Goal: Find specific page/section: Find specific page/section

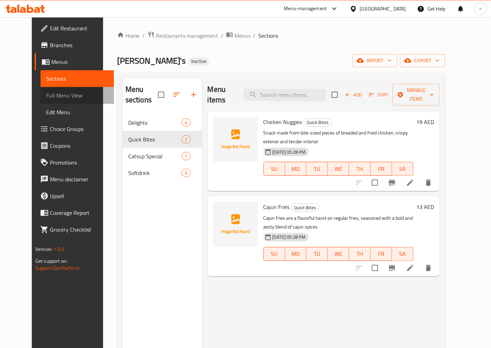
drag, startPoint x: 24, startPoint y: 93, endPoint x: 30, endPoint y: 94, distance: 6.4
click at [46, 93] on span "Full Menu View" at bounding box center [77, 95] width 62 height 8
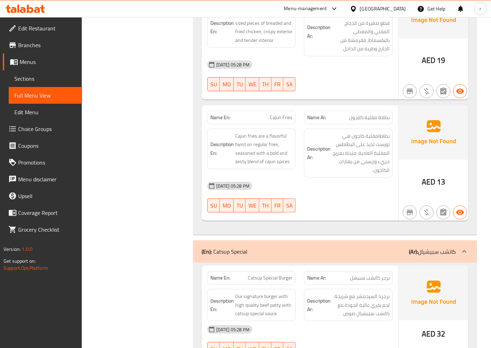
scroll to position [796, 0]
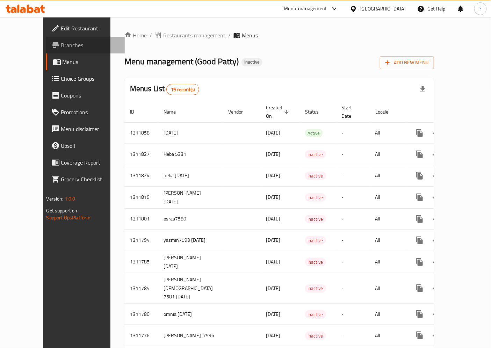
click at [61, 43] on span "Branches" at bounding box center [90, 45] width 58 height 8
